Goal: Task Accomplishment & Management: Complete application form

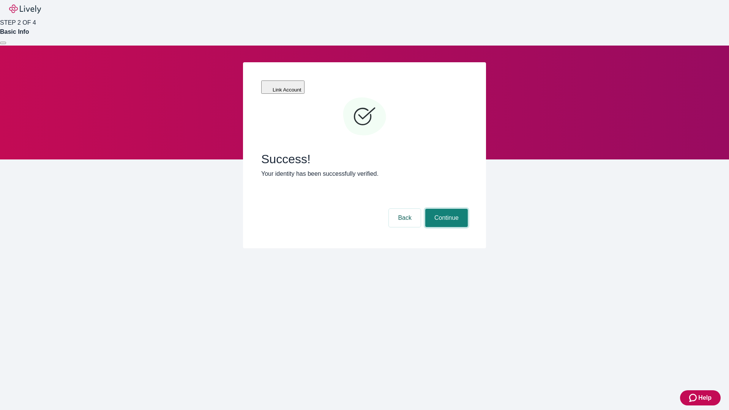
click at [445, 209] on button "Continue" at bounding box center [446, 218] width 43 height 18
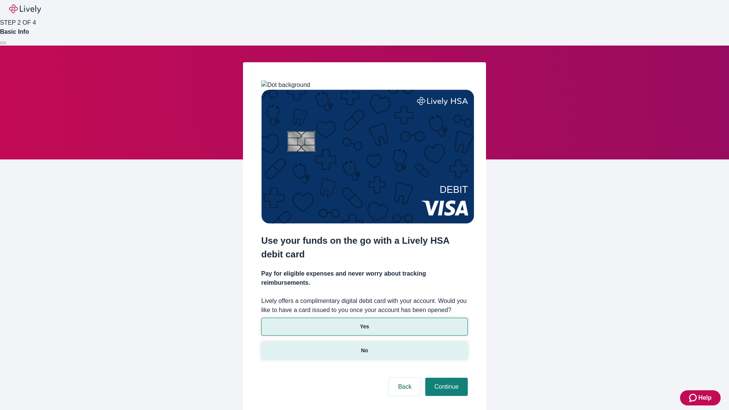
click at [364, 347] on p "No" at bounding box center [364, 351] width 7 height 8
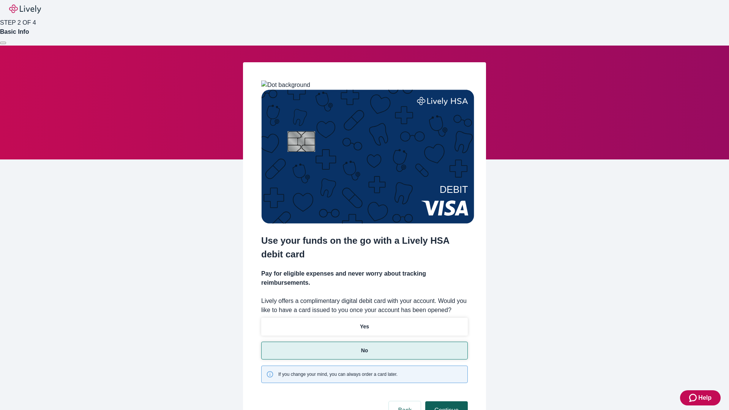
click at [445, 401] on button "Continue" at bounding box center [446, 410] width 43 height 18
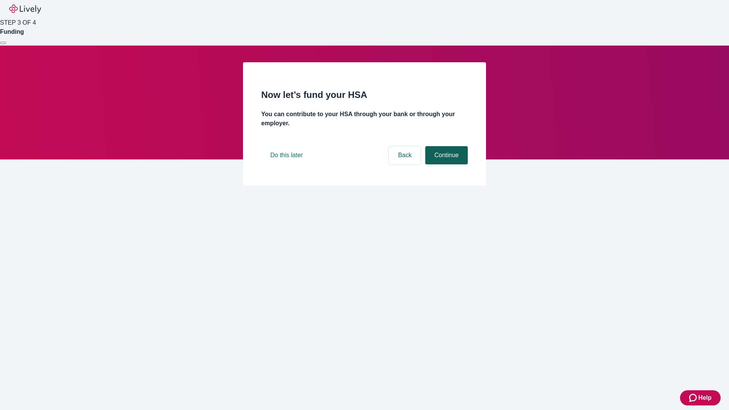
click at [445, 164] on button "Continue" at bounding box center [446, 155] width 43 height 18
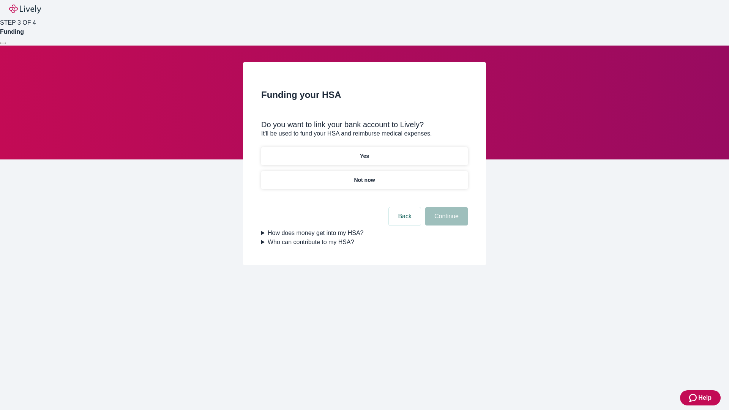
click at [364, 152] on p "Yes" at bounding box center [364, 156] width 9 height 8
click at [445, 207] on button "Continue" at bounding box center [446, 216] width 43 height 18
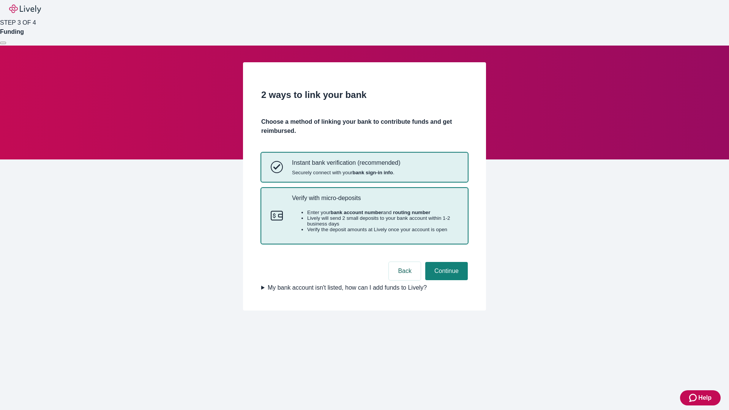
click at [375, 202] on p "Verify with micro-deposits" at bounding box center [375, 197] width 166 height 7
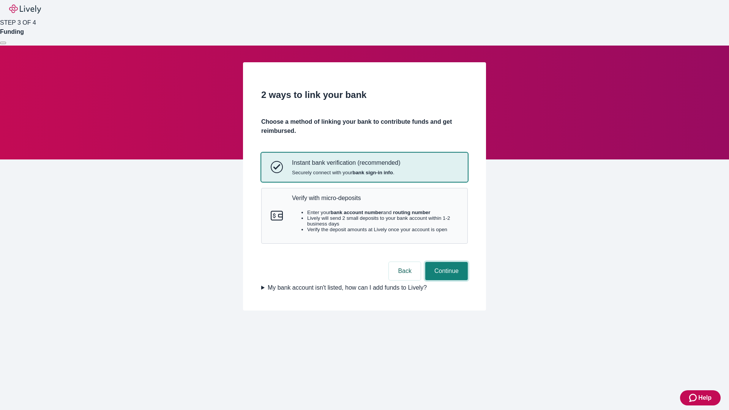
click at [445, 280] on button "Continue" at bounding box center [446, 271] width 43 height 18
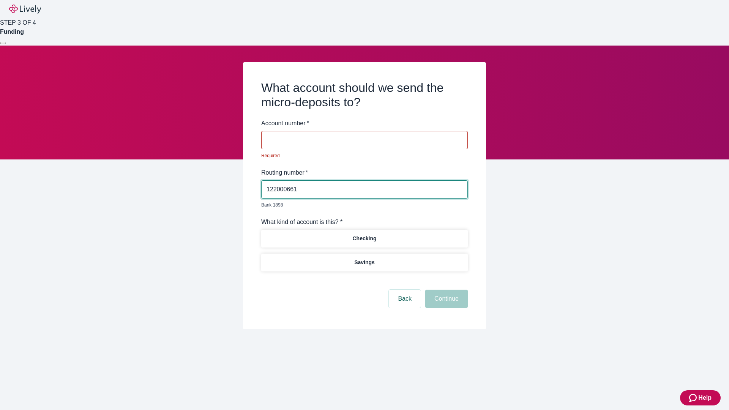
type input "122000661"
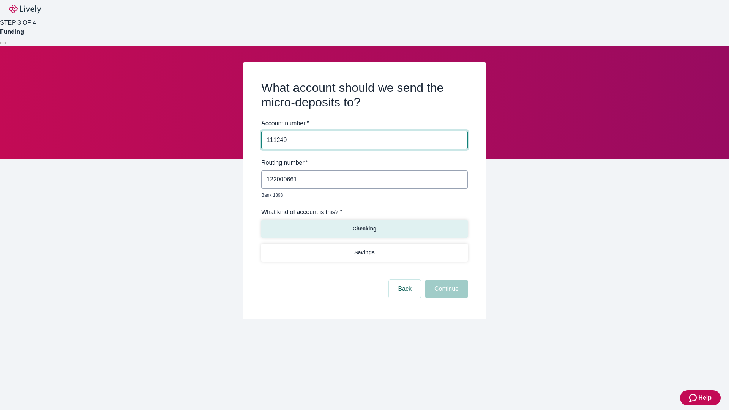
type input "111249"
click at [364, 225] on p "Checking" at bounding box center [364, 229] width 24 height 8
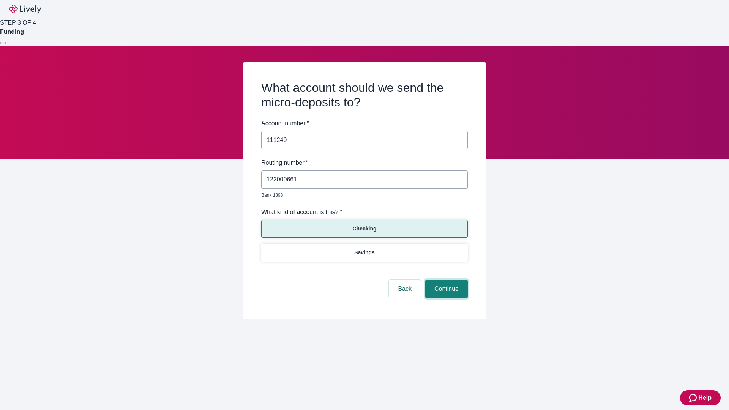
click at [445, 280] on button "Continue" at bounding box center [446, 289] width 43 height 18
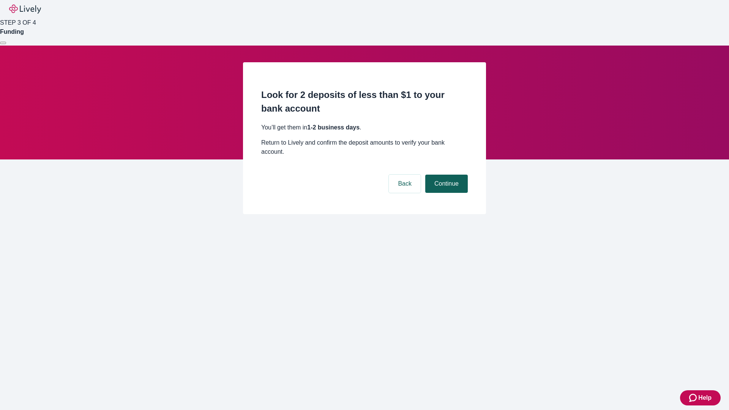
click at [445, 175] on button "Continue" at bounding box center [446, 184] width 43 height 18
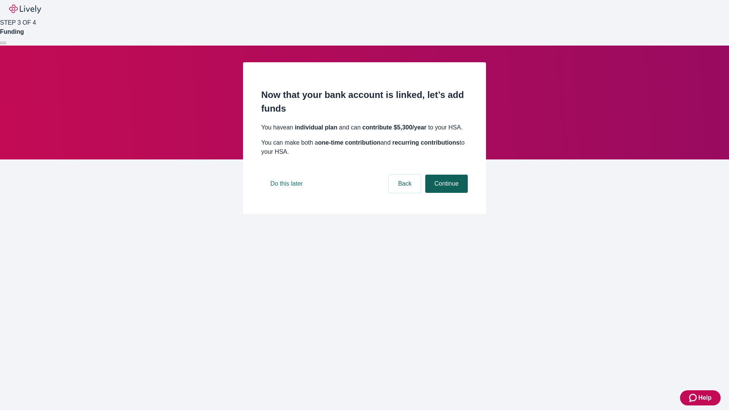
click at [445, 193] on button "Continue" at bounding box center [446, 184] width 43 height 18
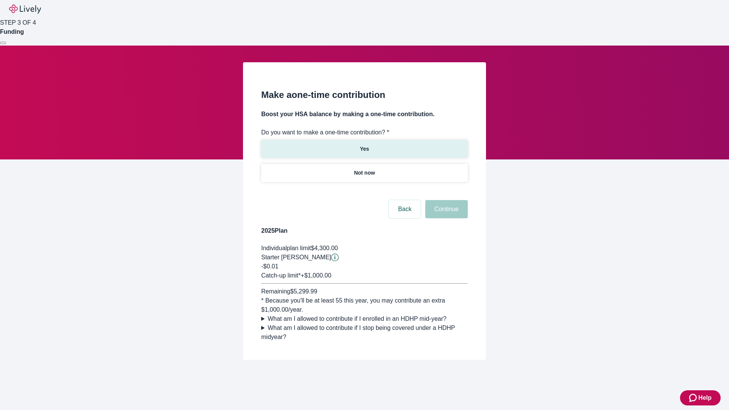
click at [364, 145] on p "Yes" at bounding box center [364, 149] width 9 height 8
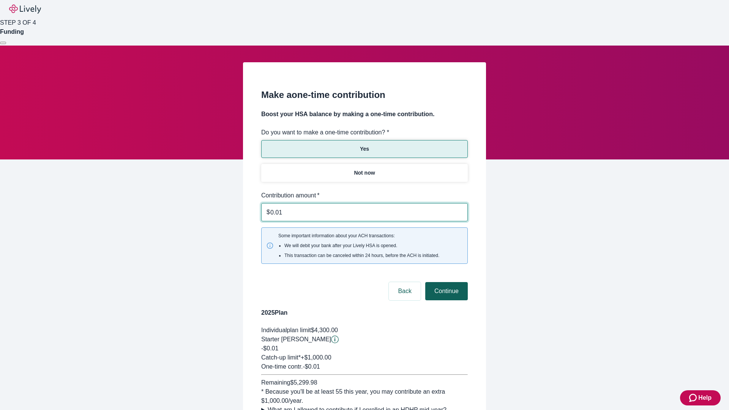
type input "0.01"
click at [445, 282] on button "Continue" at bounding box center [446, 291] width 43 height 18
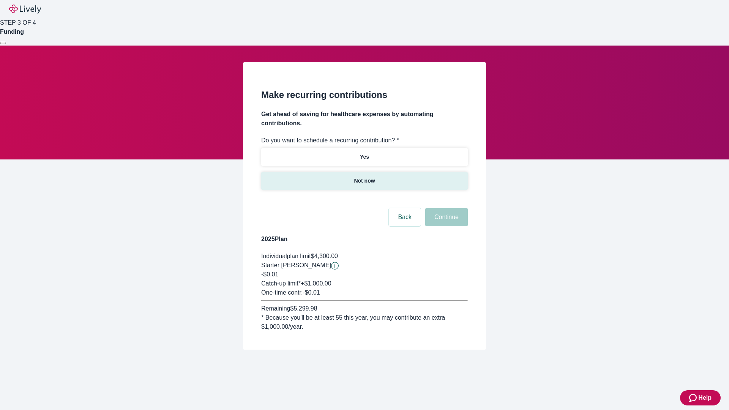
click at [364, 177] on p "Not now" at bounding box center [364, 181] width 21 height 8
click at [445, 208] on button "Continue" at bounding box center [446, 217] width 43 height 18
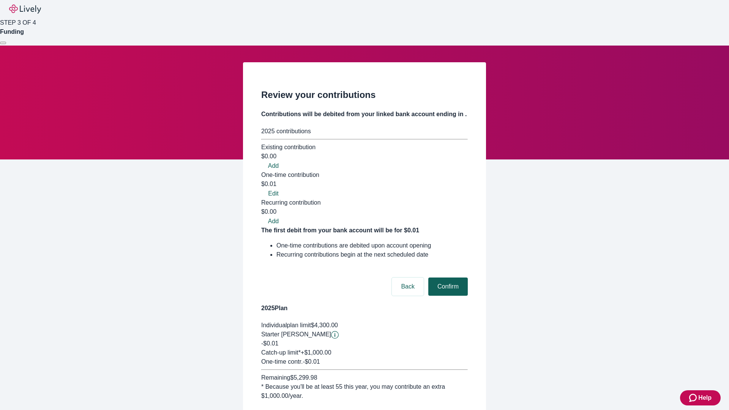
click at [447, 278] on button "Confirm" at bounding box center [447, 287] width 39 height 18
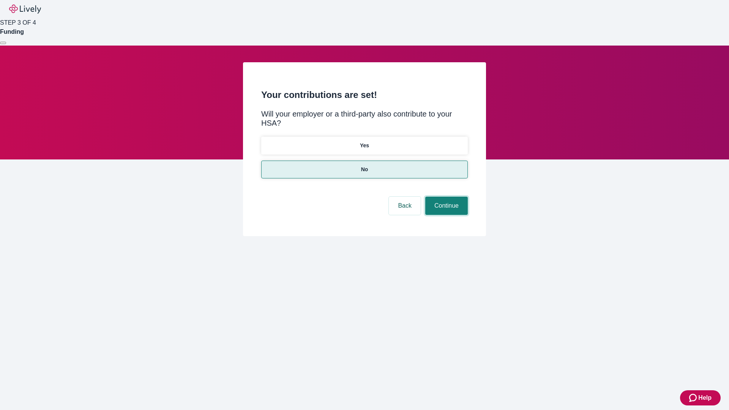
click at [445, 197] on button "Continue" at bounding box center [446, 206] width 43 height 18
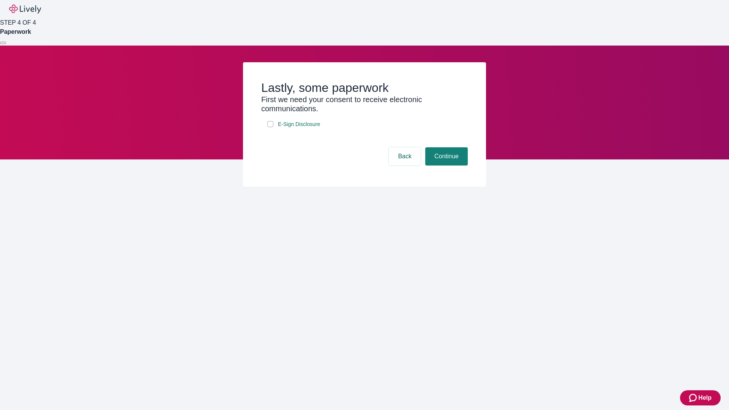
click at [270, 127] on input "E-Sign Disclosure" at bounding box center [270, 124] width 6 height 6
checkbox input "true"
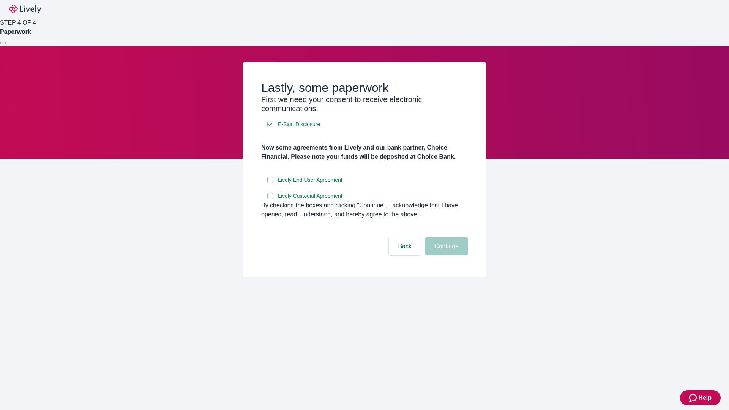
click at [270, 183] on input "Lively End User Agreement" at bounding box center [270, 180] width 6 height 6
checkbox input "true"
click at [270, 199] on input "Lively Custodial Agreement" at bounding box center [270, 196] width 6 height 6
checkbox input "true"
click at [445, 256] on button "Continue" at bounding box center [446, 246] width 43 height 18
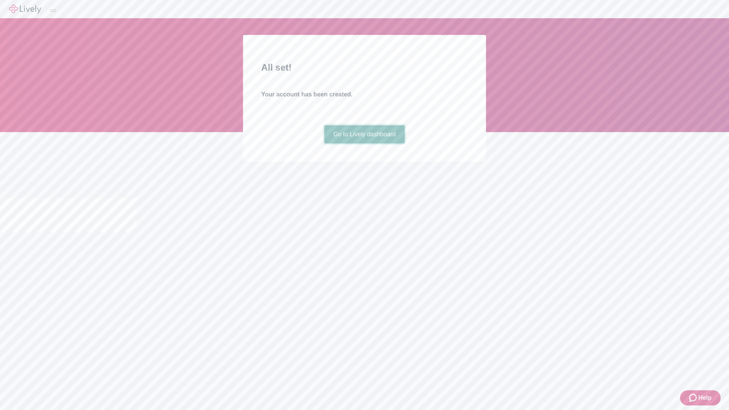
click at [364, 144] on link "Go to Lively dashboard" at bounding box center [364, 134] width 81 height 18
